Goal: Task Accomplishment & Management: Use online tool/utility

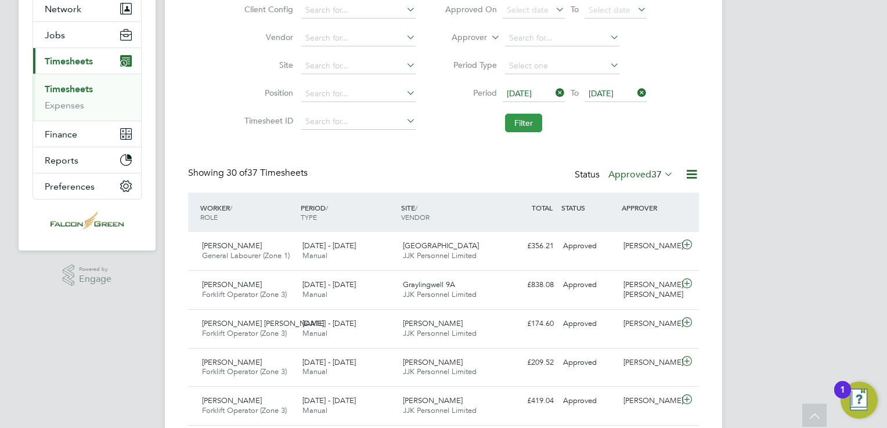
click at [528, 125] on button "Filter" at bounding box center [523, 123] width 37 height 19
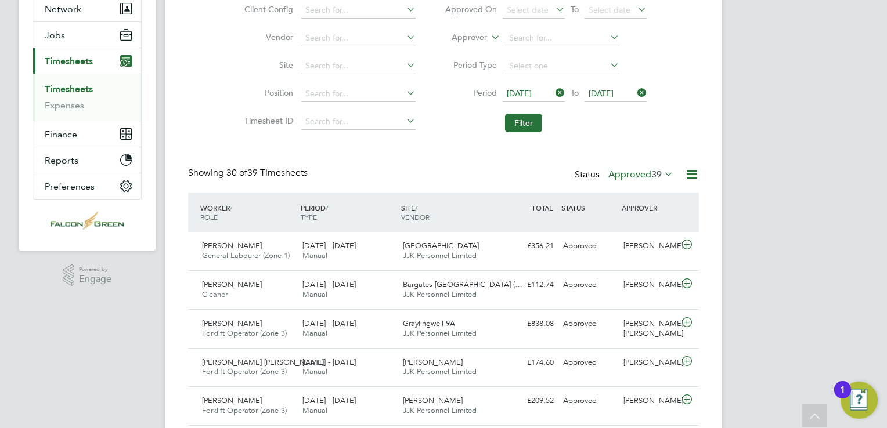
click at [662, 174] on icon at bounding box center [662, 174] width 0 height 16
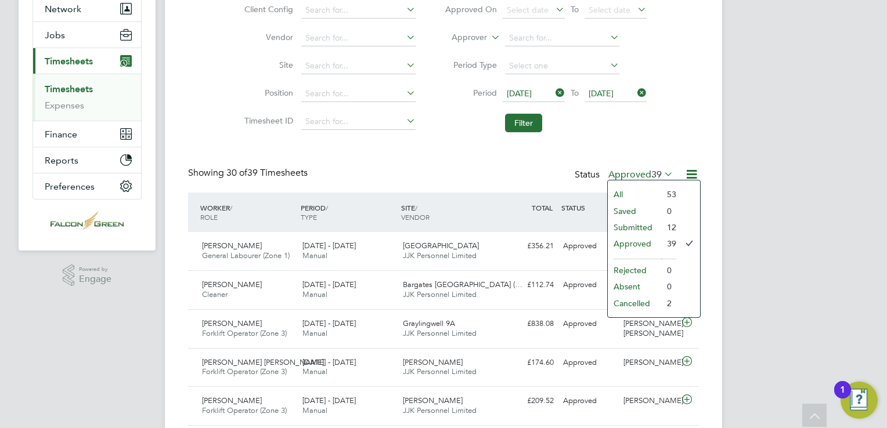
click at [683, 131] on div "Client Config Vendor Site Position Timesheet ID Approved On Select date To Sele…" at bounding box center [443, 64] width 511 height 147
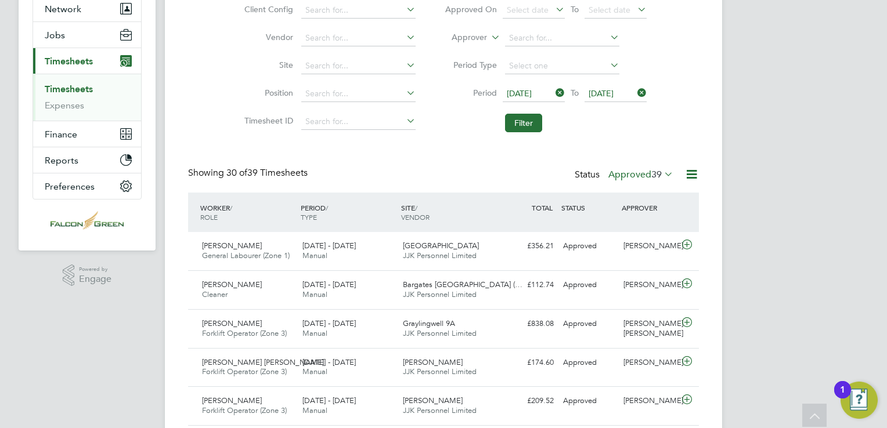
click at [661, 175] on span "39" at bounding box center [656, 175] width 10 height 12
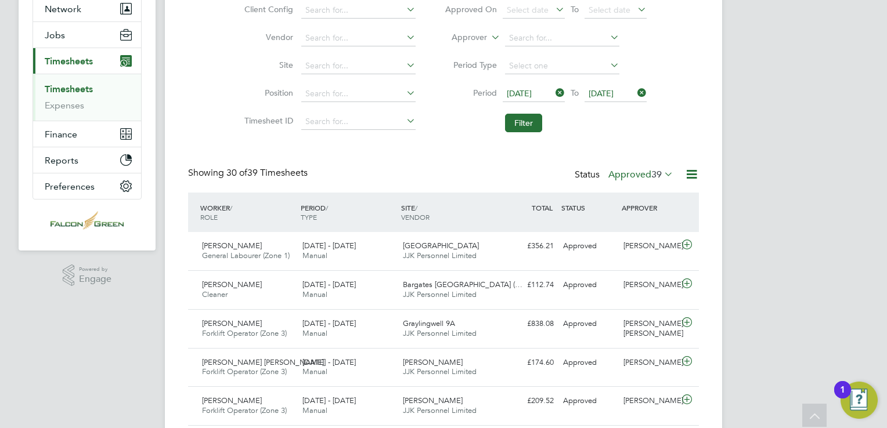
click at [694, 175] on icon at bounding box center [692, 174] width 15 height 15
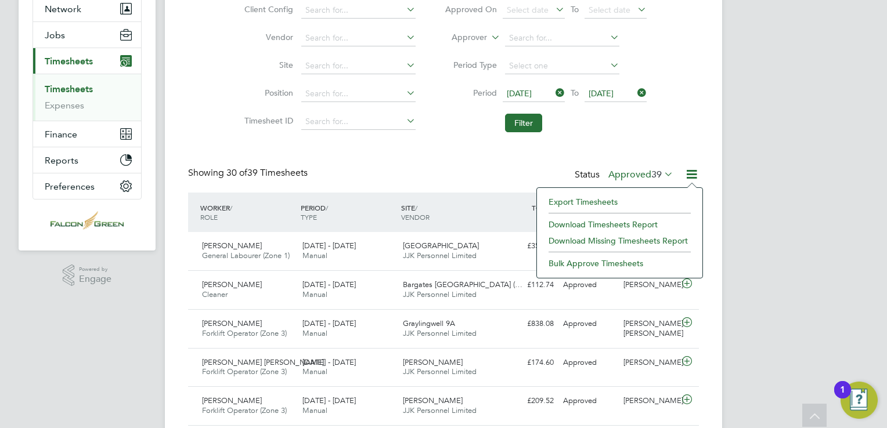
click at [598, 202] on li "Export Timesheets" at bounding box center [620, 202] width 154 height 16
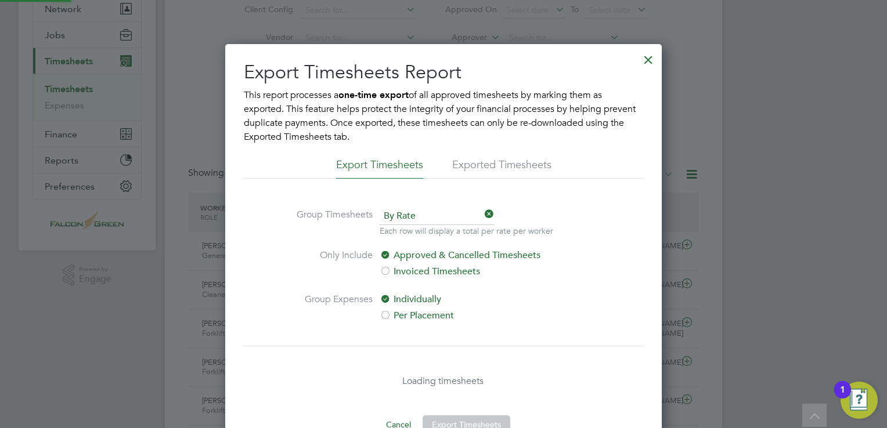
scroll to position [6, 6]
click at [649, 59] on div at bounding box center [648, 56] width 21 height 21
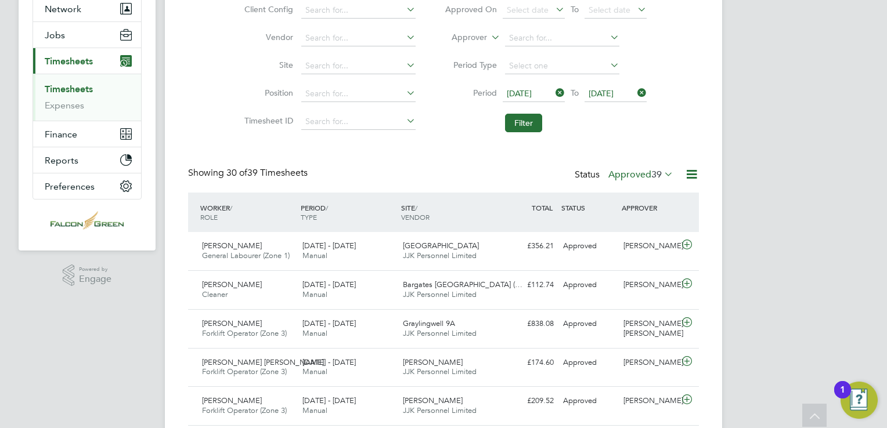
scroll to position [29, 101]
click at [696, 172] on icon at bounding box center [692, 174] width 15 height 15
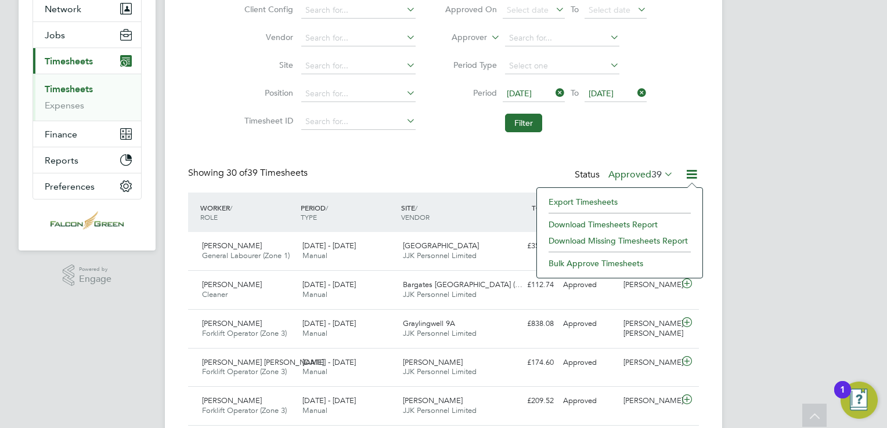
click at [628, 224] on li "Download Timesheets Report" at bounding box center [620, 225] width 154 height 16
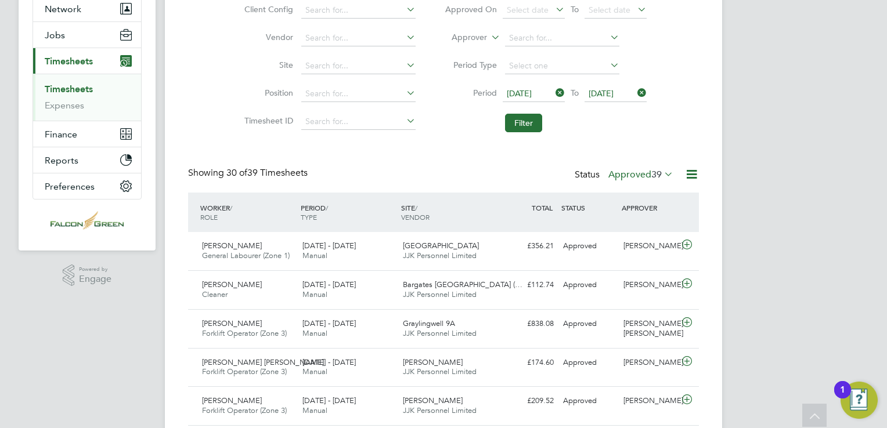
click at [523, 127] on button "Filter" at bounding box center [523, 123] width 37 height 19
click at [526, 124] on button "Filter" at bounding box center [523, 123] width 37 height 19
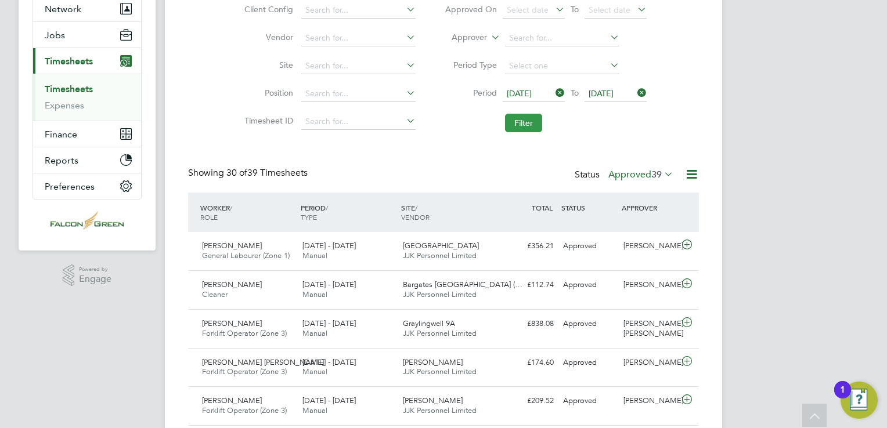
click at [522, 124] on button "Filter" at bounding box center [523, 123] width 37 height 19
click at [518, 125] on button "Filter" at bounding box center [523, 123] width 37 height 19
click at [525, 125] on button "Filter" at bounding box center [523, 123] width 37 height 19
click at [639, 175] on label "Approved 40" at bounding box center [640, 175] width 65 height 12
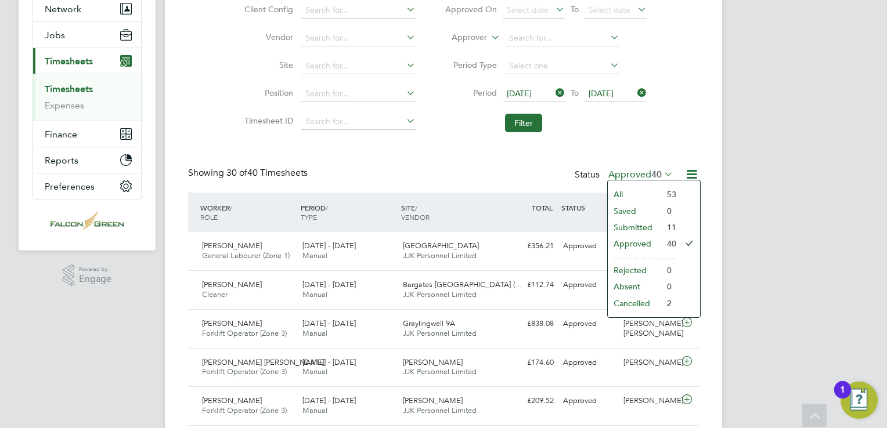
click at [634, 226] on li "Submitted" at bounding box center [634, 227] width 53 height 16
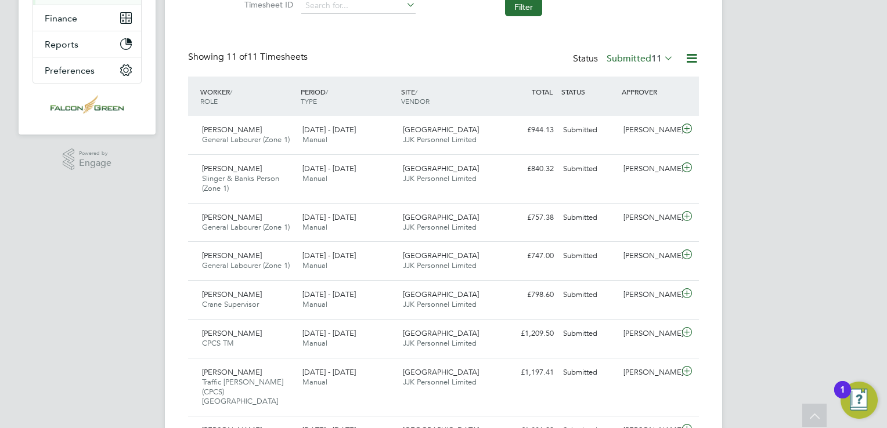
click at [651, 60] on span "11" at bounding box center [656, 59] width 10 height 12
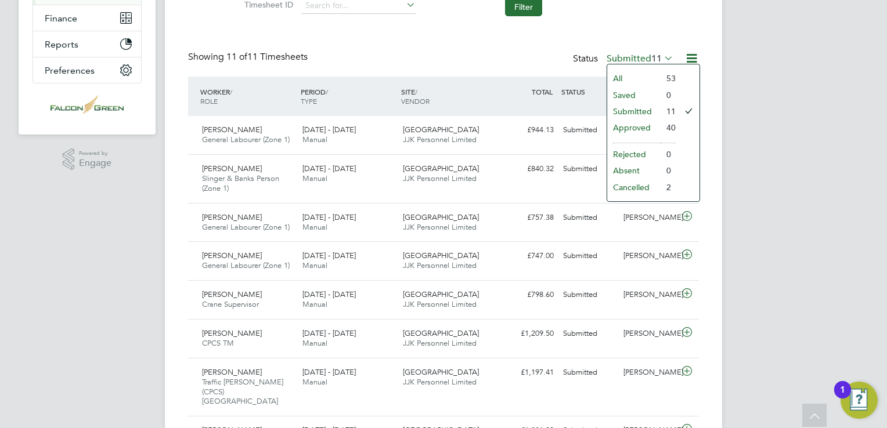
click at [620, 80] on li "All" at bounding box center [633, 78] width 53 height 16
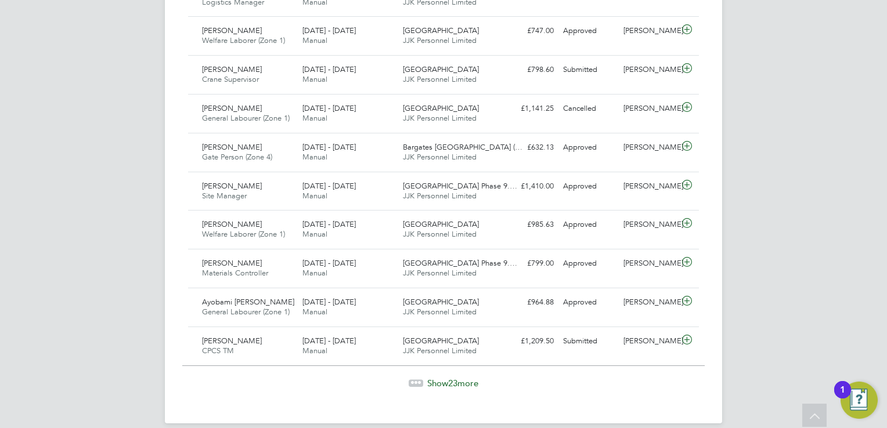
scroll to position [1161, 0]
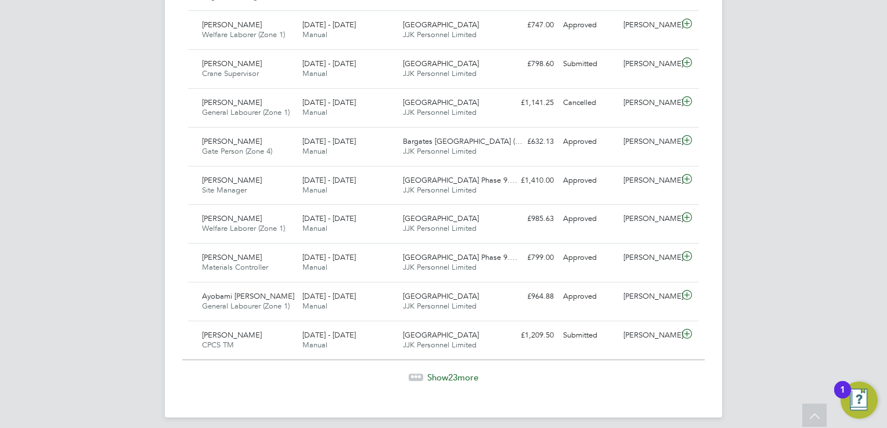
click at [463, 375] on span "Show 23 more" at bounding box center [452, 377] width 51 height 11
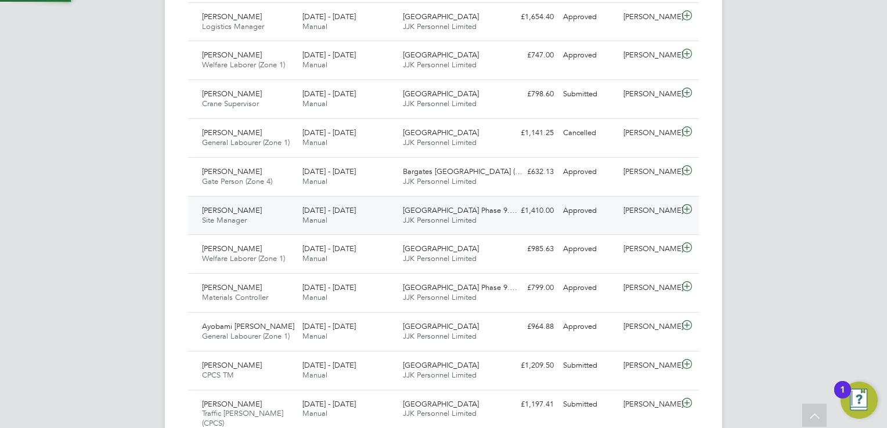
scroll to position [5, 6]
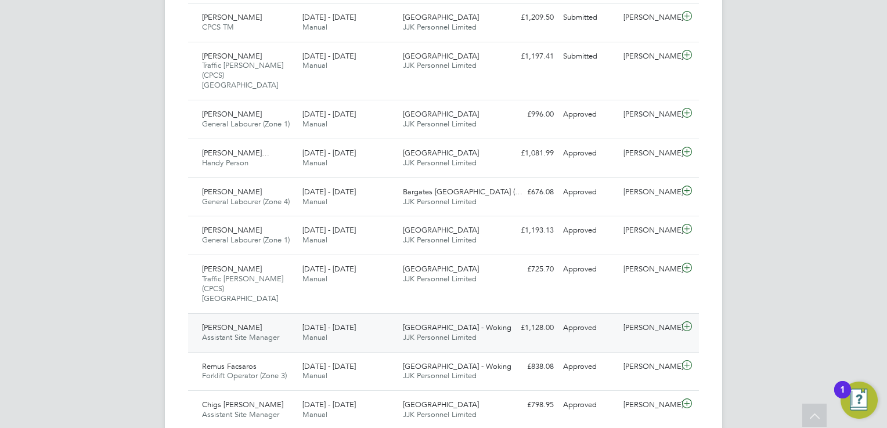
click at [689, 322] on icon at bounding box center [687, 326] width 15 height 9
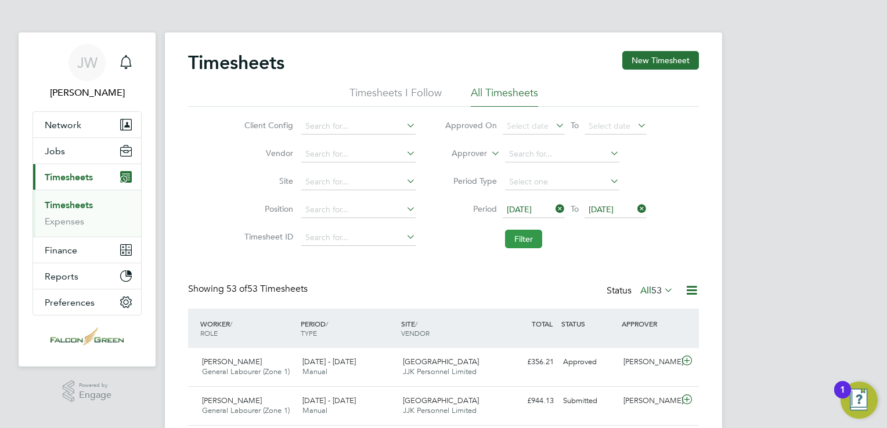
click at [531, 233] on button "Filter" at bounding box center [523, 239] width 37 height 19
click at [662, 289] on icon at bounding box center [662, 290] width 0 height 16
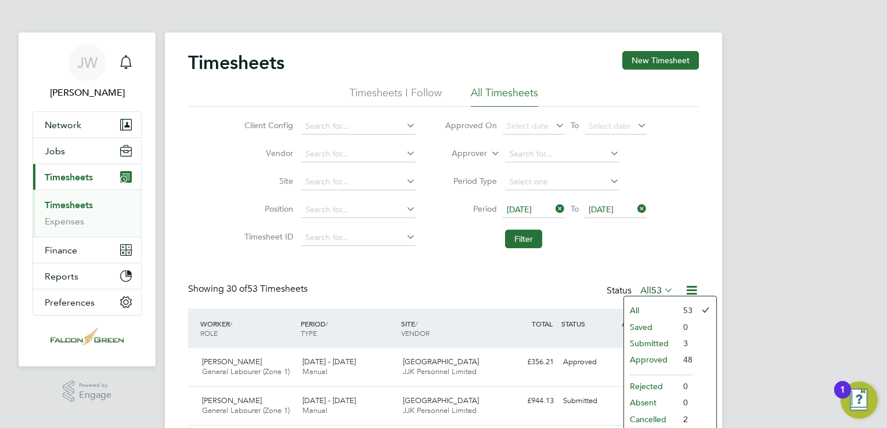
click at [653, 357] on li "Approved" at bounding box center [650, 360] width 53 height 16
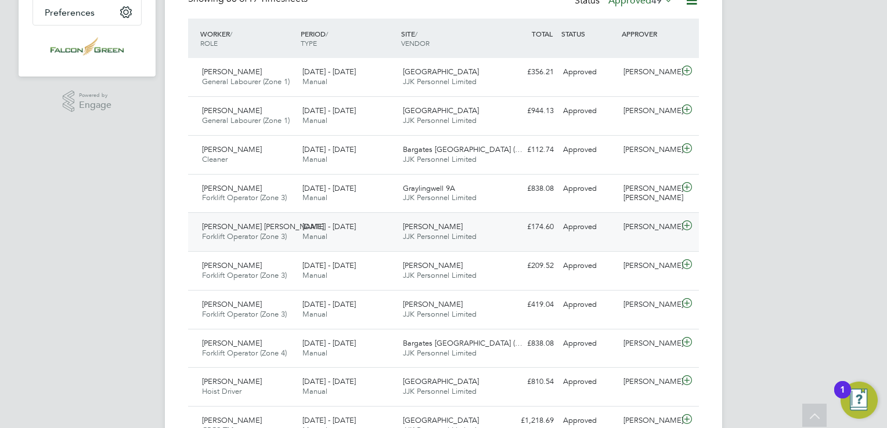
scroll to position [0, 0]
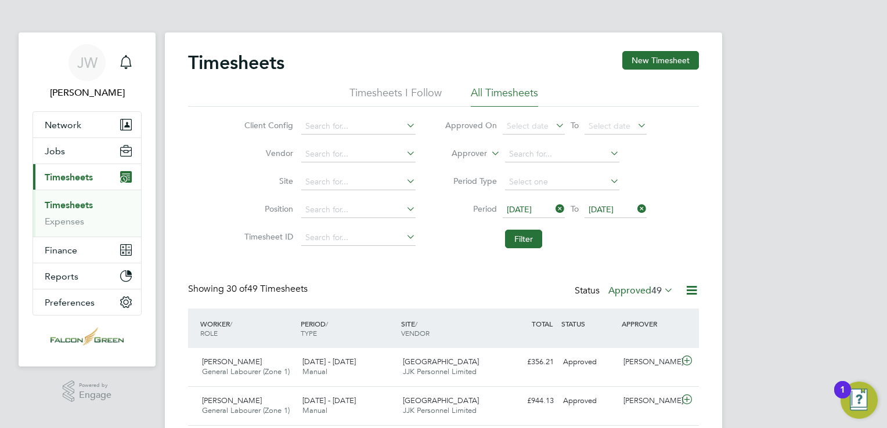
click at [662, 289] on icon at bounding box center [662, 290] width 0 height 16
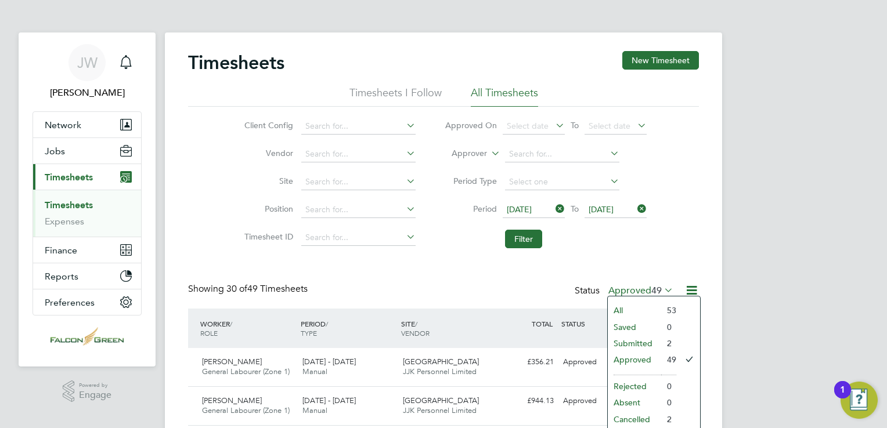
click at [671, 244] on div "Client Config Vendor Site Position Timesheet ID Approved On Select date To Sele…" at bounding box center [443, 180] width 511 height 147
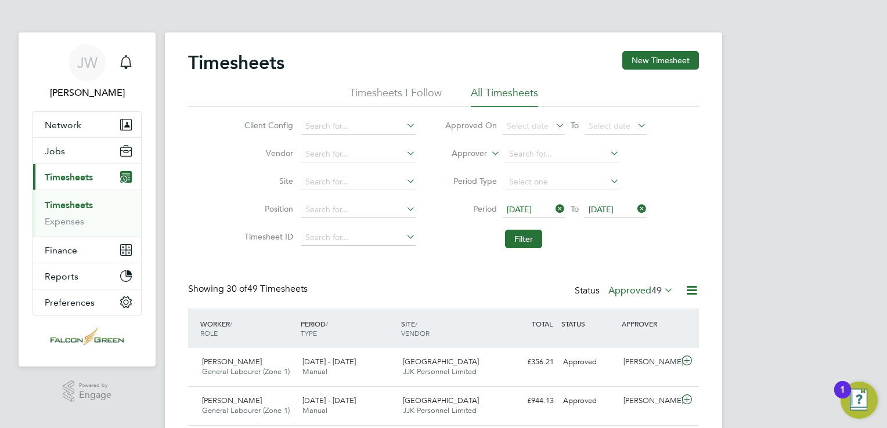
click at [646, 290] on label "Approved 49" at bounding box center [640, 291] width 65 height 12
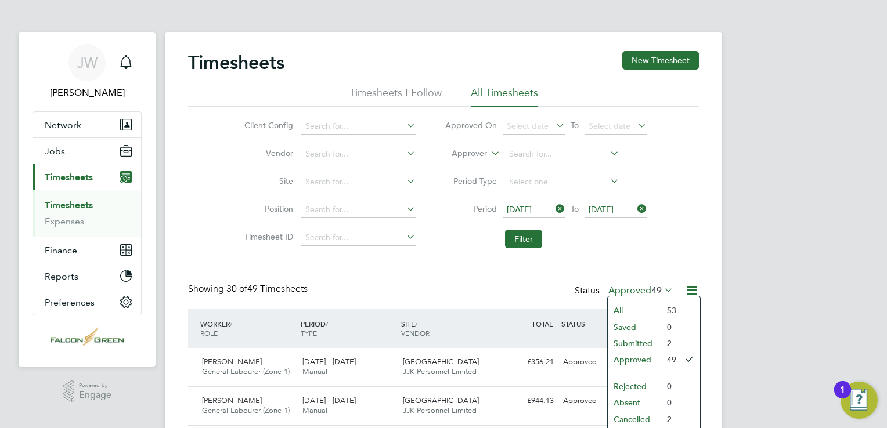
click at [628, 345] on li "Submitted" at bounding box center [634, 344] width 53 height 16
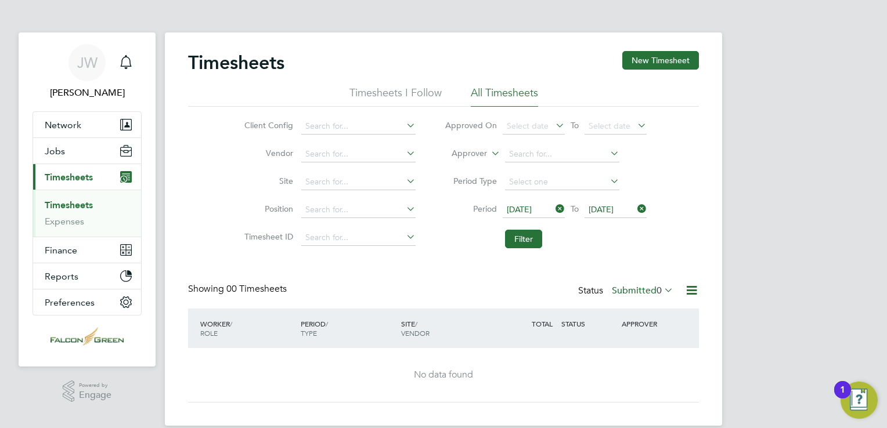
click at [635, 294] on label "Submitted 0" at bounding box center [643, 291] width 62 height 12
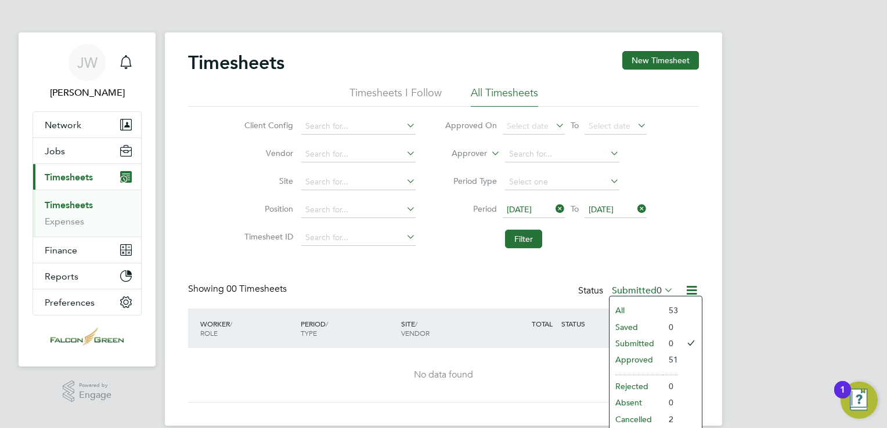
click at [636, 356] on li "Approved" at bounding box center [636, 360] width 53 height 16
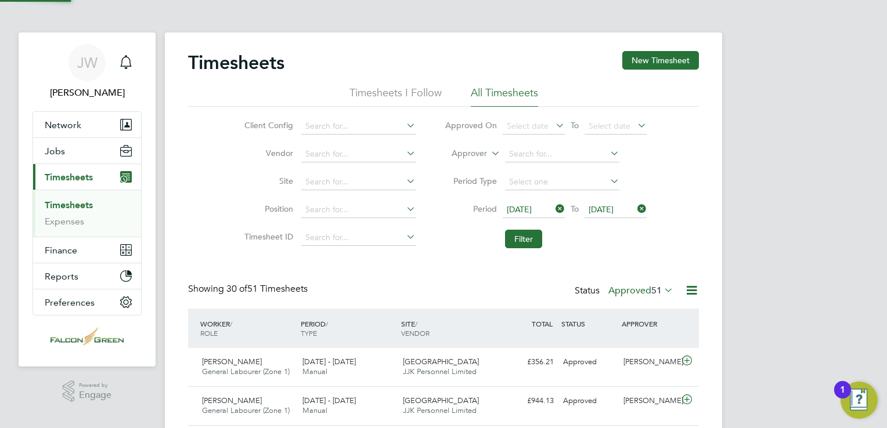
scroll to position [29, 101]
click at [692, 296] on icon at bounding box center [692, 290] width 15 height 15
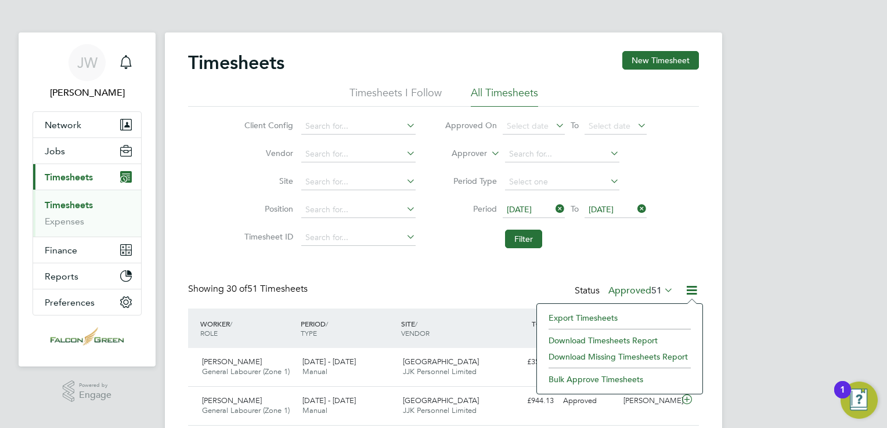
click at [603, 338] on li "Download Timesheets Report" at bounding box center [620, 341] width 154 height 16
